Goal: Transaction & Acquisition: Purchase product/service

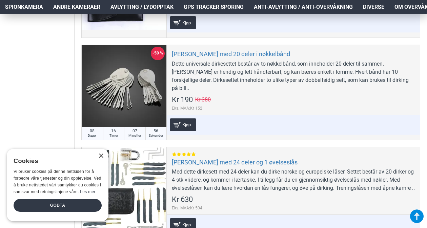
scroll to position [339, 0]
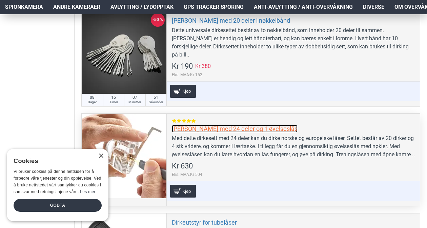
click at [205, 125] on link "[PERSON_NAME] med 24 deler og 1 øvelseslås" at bounding box center [235, 129] width 126 height 8
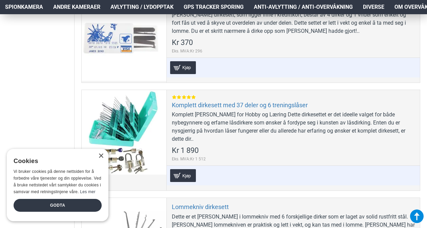
scroll to position [644, 0]
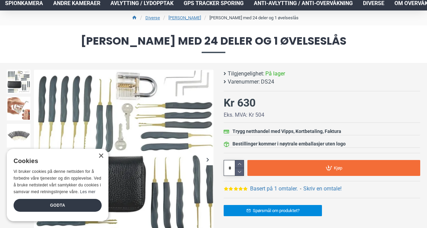
scroll to position [68, 0]
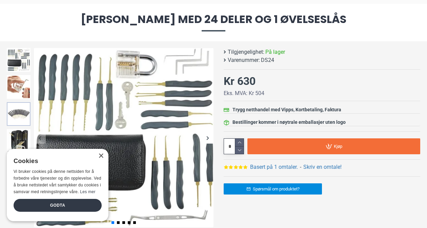
click at [18, 120] on img at bounding box center [19, 114] width 24 height 24
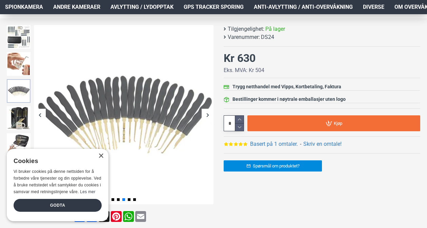
scroll to position [102, 0]
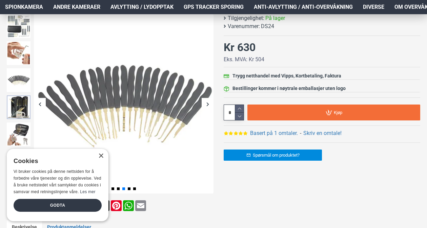
click at [21, 111] on img at bounding box center [19, 108] width 24 height 24
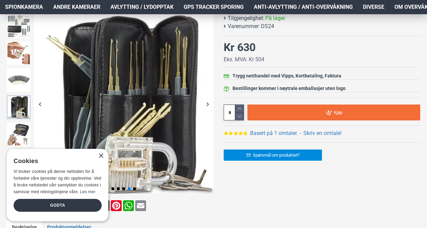
scroll to position [136, 0]
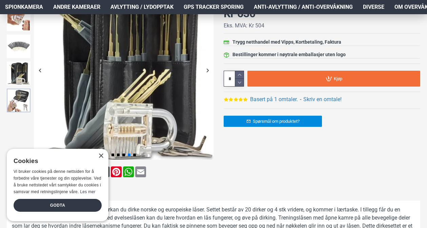
click at [28, 96] on img at bounding box center [19, 101] width 24 height 24
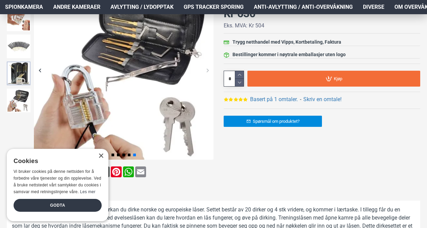
click at [27, 75] on img at bounding box center [19, 74] width 24 height 24
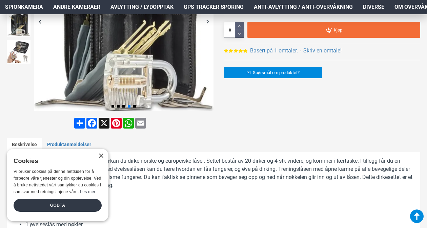
scroll to position [203, 0]
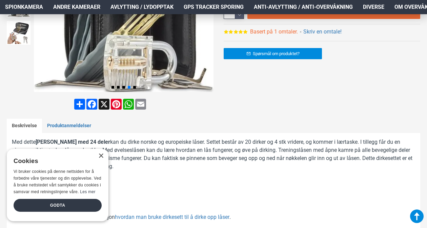
click at [272, 32] on link "Basert på 1 omtaler." at bounding box center [274, 32] width 48 height 8
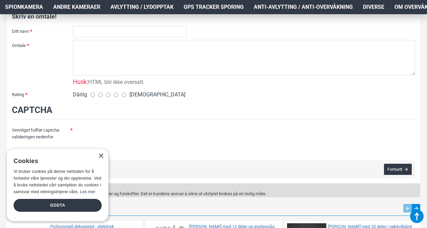
scroll to position [394, 0]
